Goal: Task Accomplishment & Management: Complete application form

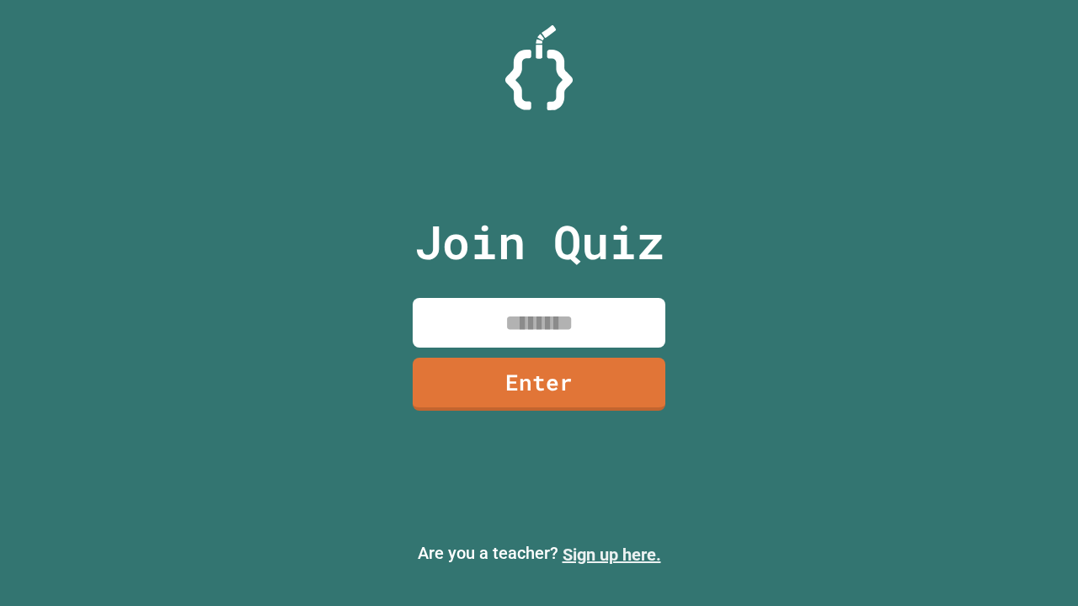
click at [612, 555] on link "Sign up here." at bounding box center [612, 555] width 99 height 20
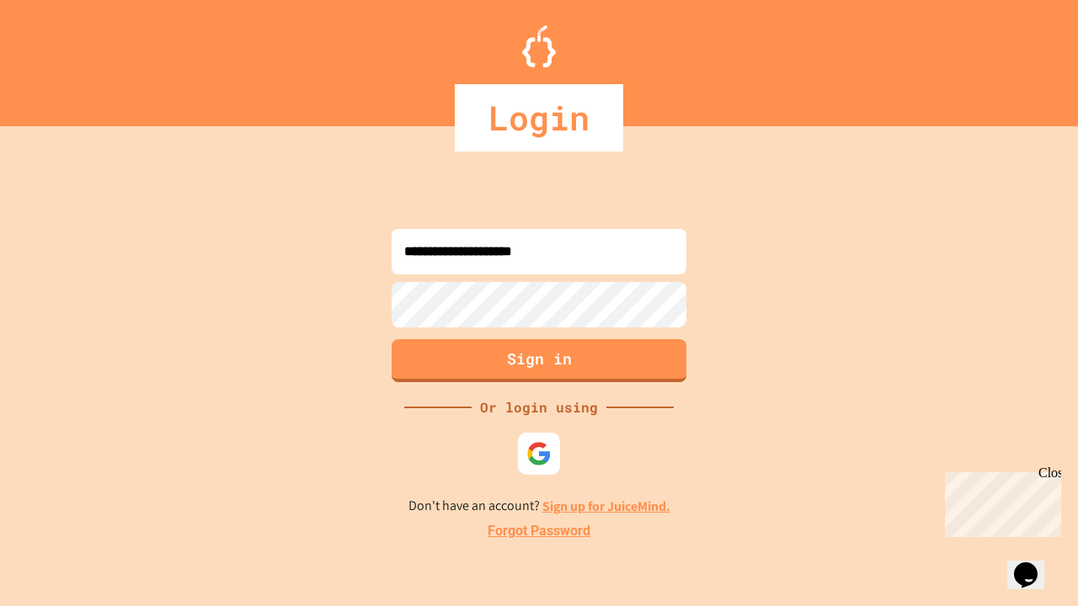
type input "**********"
